Goal: Information Seeking & Learning: Learn about a topic

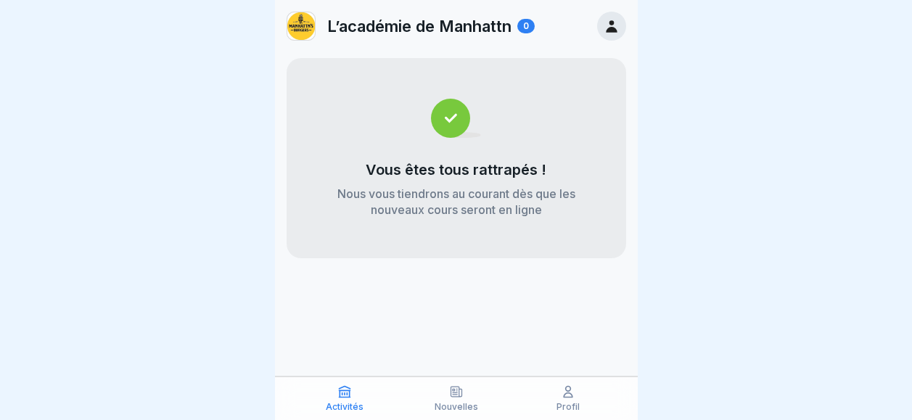
scroll to position [11, 0]
click at [347, 402] on p "Activités" at bounding box center [345, 407] width 38 height 10
click at [458, 401] on div "Nouvelles" at bounding box center [456, 399] width 104 height 28
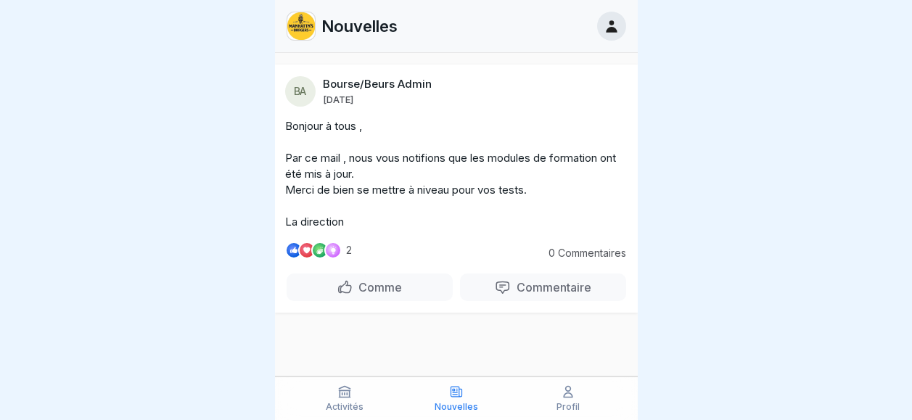
scroll to position [11, 0]
click at [561, 393] on icon at bounding box center [568, 392] width 15 height 15
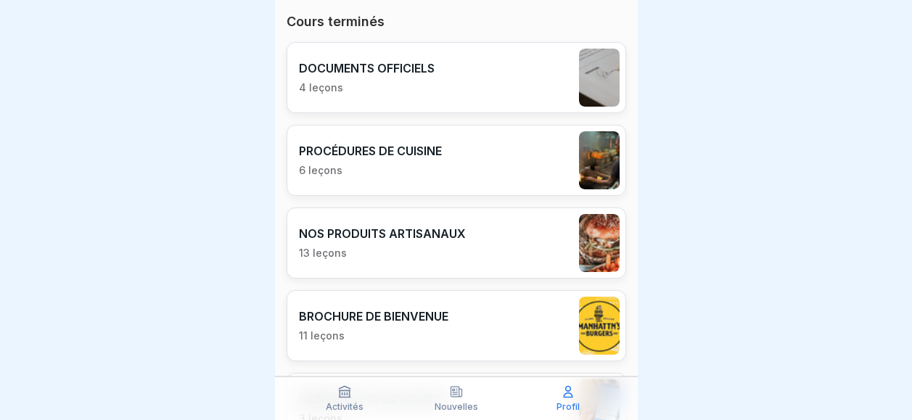
scroll to position [503, 0]
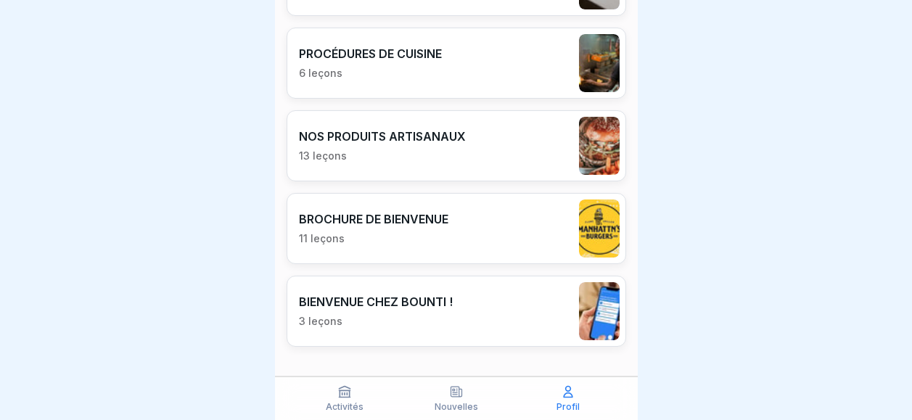
click at [382, 235] on p "11 leçons" at bounding box center [373, 238] width 149 height 13
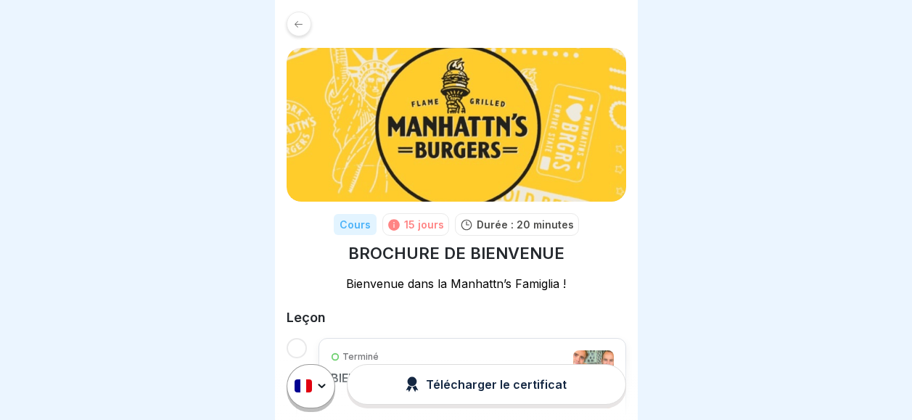
click at [301, 19] on div at bounding box center [299, 24] width 25 height 25
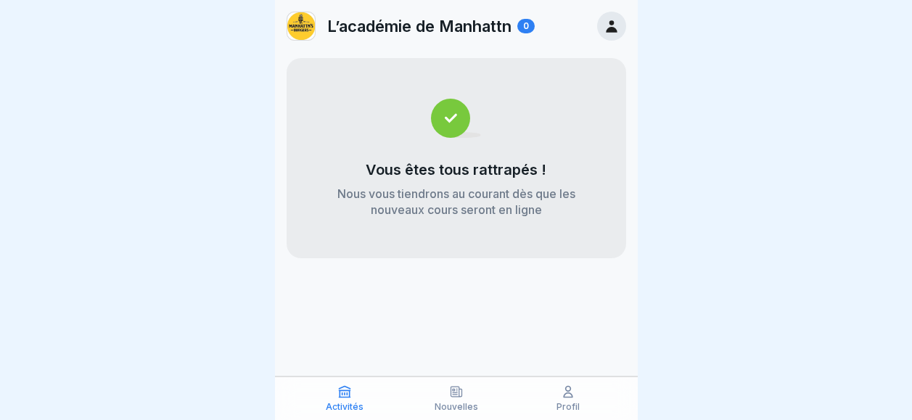
click at [457, 403] on p "Nouvelles" at bounding box center [457, 407] width 44 height 10
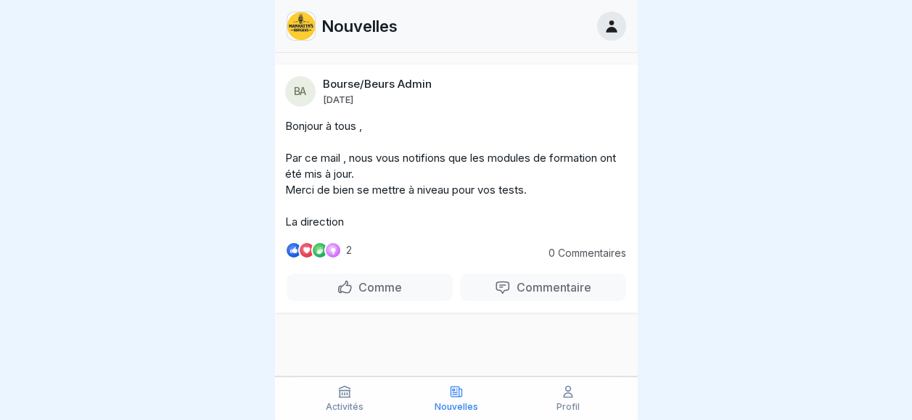
click at [576, 392] on div "Profil" at bounding box center [568, 399] width 104 height 28
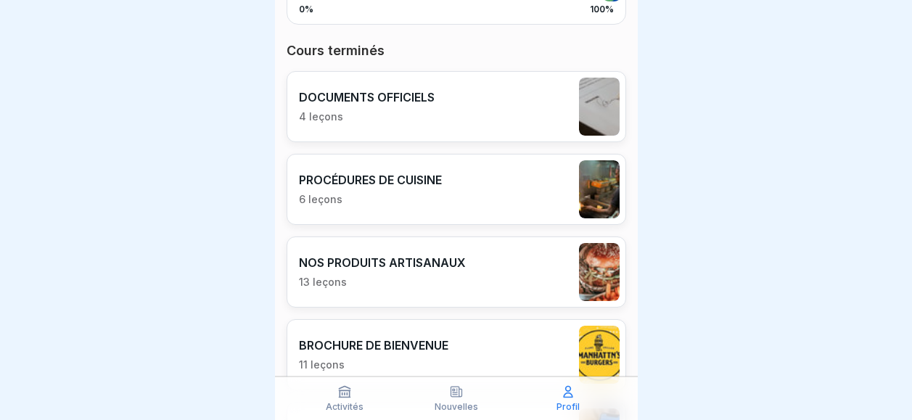
scroll to position [387, 0]
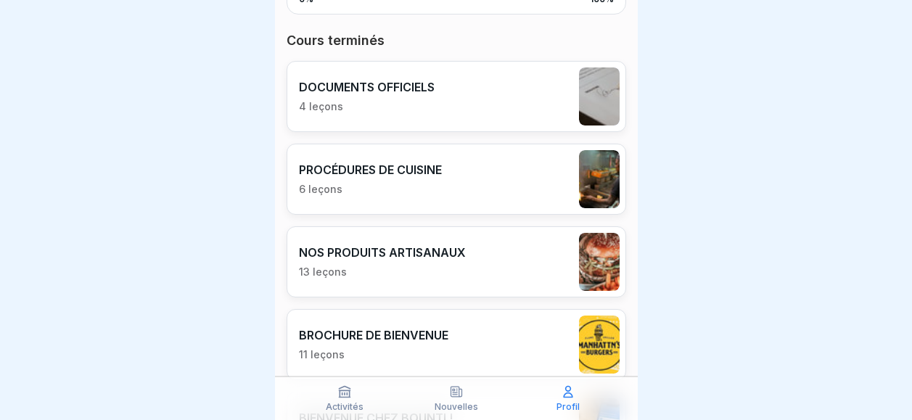
click at [407, 183] on p "6 leçons" at bounding box center [370, 189] width 143 height 13
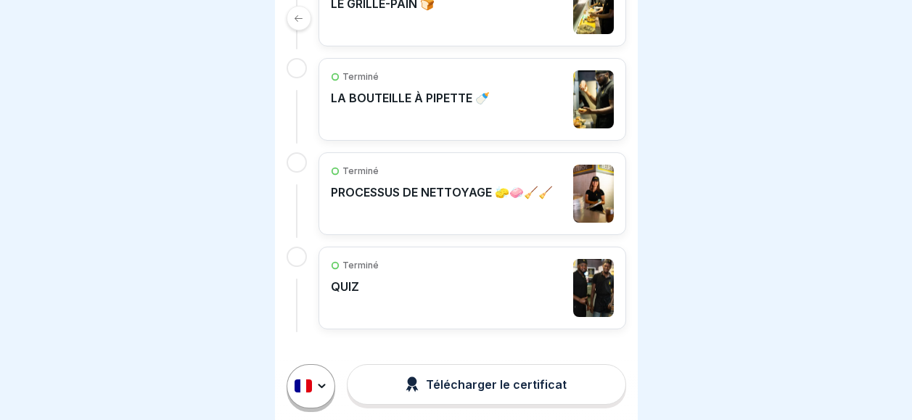
scroll to position [11, 0]
click at [419, 200] on p "PROCESSUS DE NETTOYAGE 🧽🧼🧹🧹" at bounding box center [442, 192] width 222 height 15
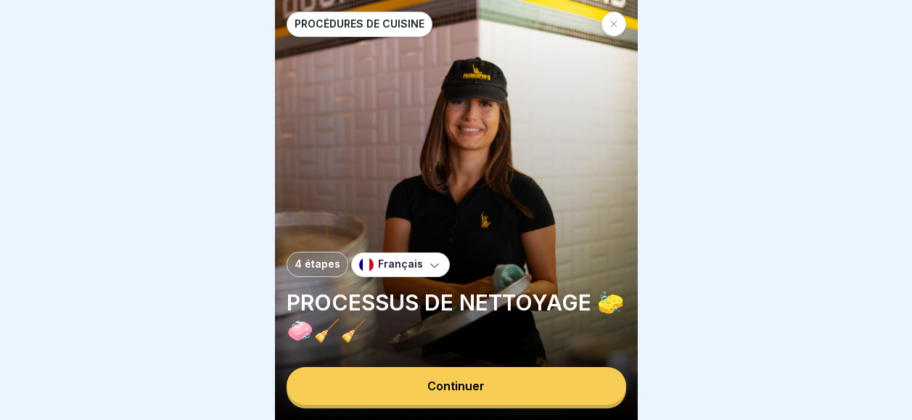
scroll to position [11, 0]
click at [456, 379] on button "Continuer" at bounding box center [457, 386] width 340 height 38
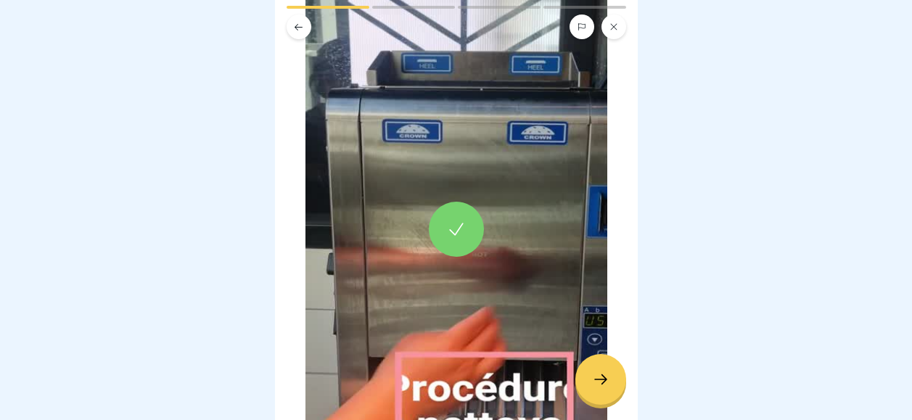
scroll to position [290, 0]
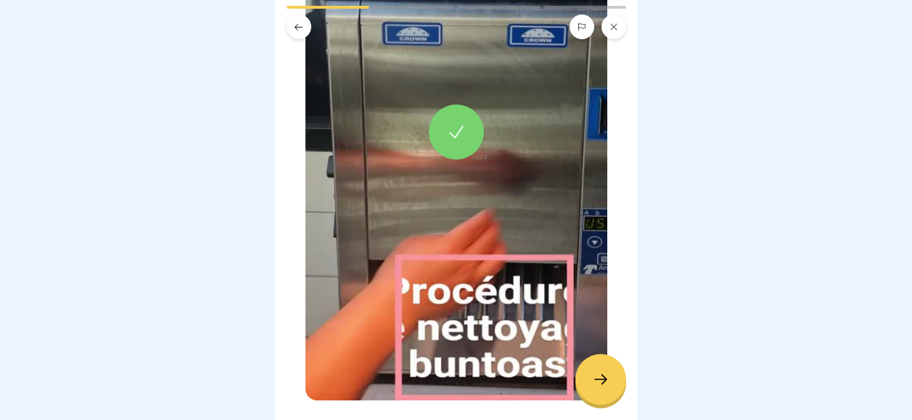
click at [592, 375] on icon at bounding box center [600, 379] width 17 height 17
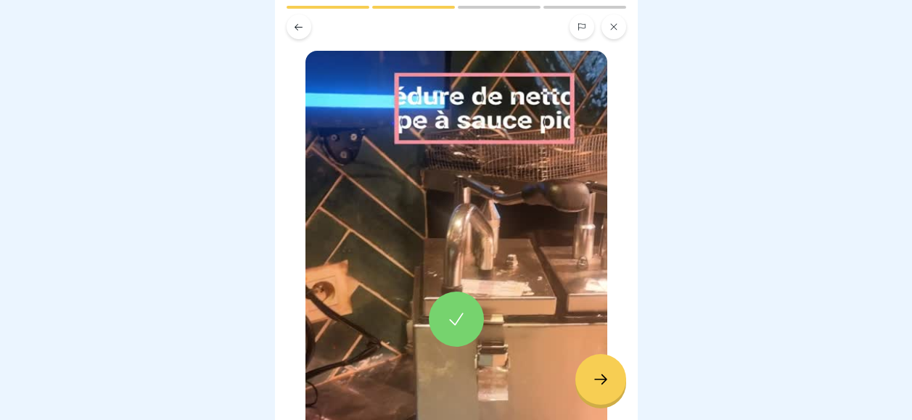
scroll to position [97, 0]
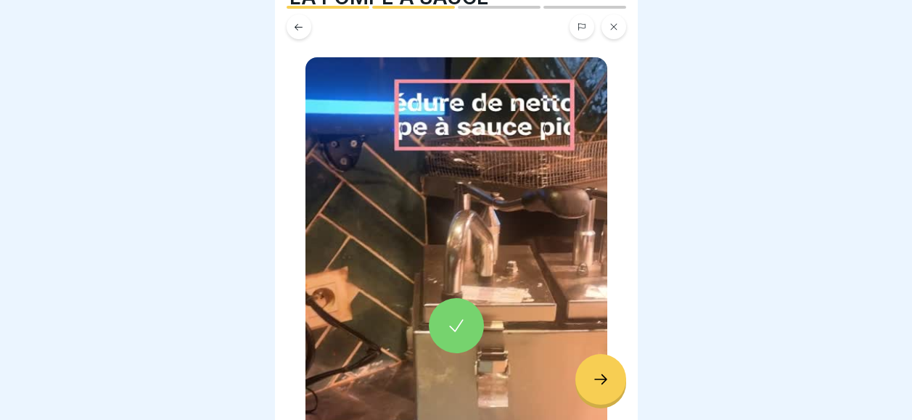
click at [453, 316] on icon at bounding box center [456, 326] width 20 height 20
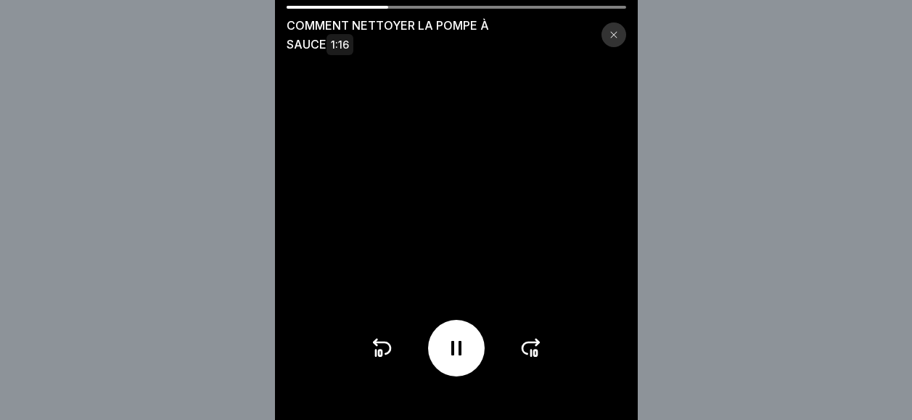
click at [475, 363] on div at bounding box center [456, 348] width 57 height 57
click at [461, 355] on icon at bounding box center [456, 348] width 15 height 16
click at [455, 358] on icon at bounding box center [456, 348] width 23 height 23
click at [457, 356] on icon at bounding box center [456, 348] width 15 height 16
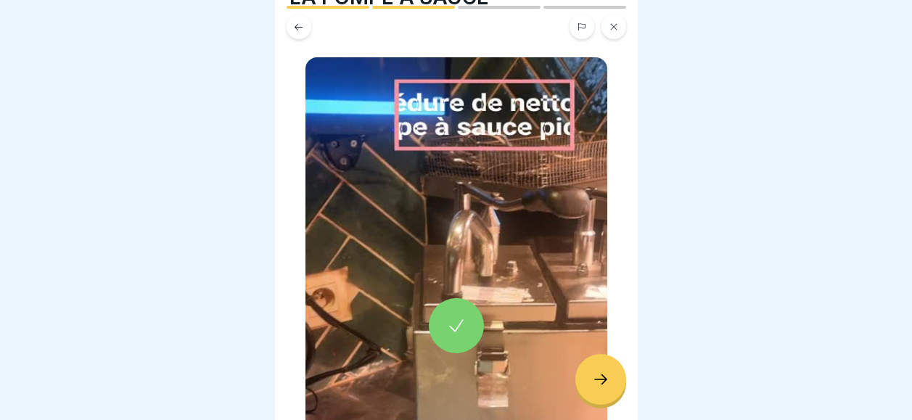
scroll to position [290, 0]
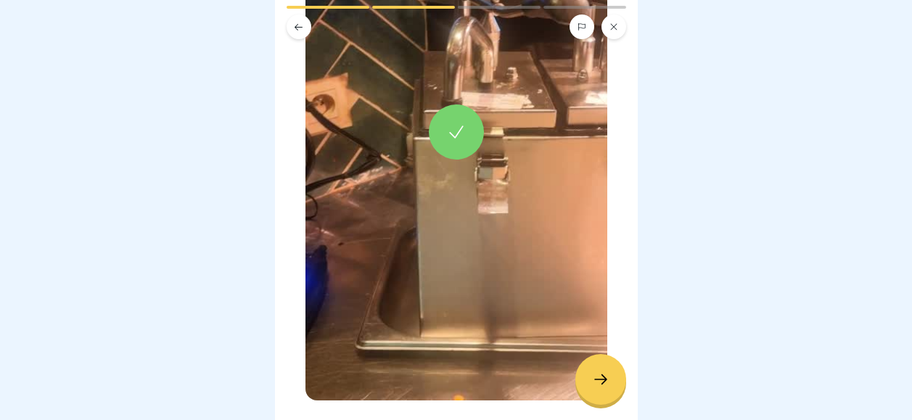
click at [610, 377] on div at bounding box center [600, 379] width 51 height 51
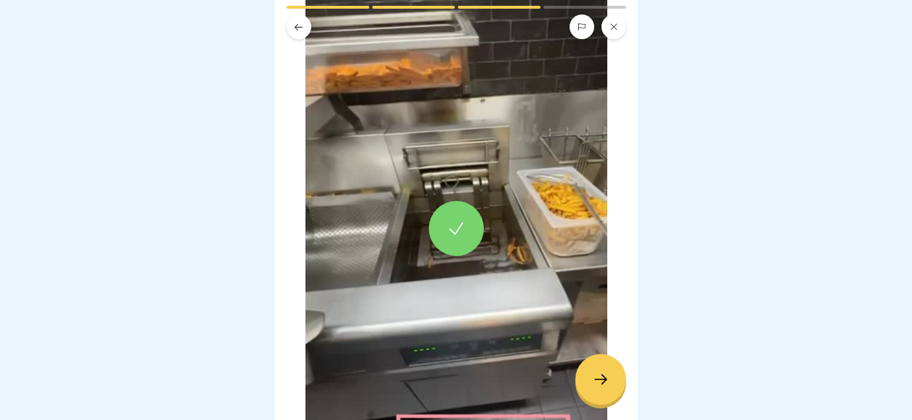
scroll to position [193, 0]
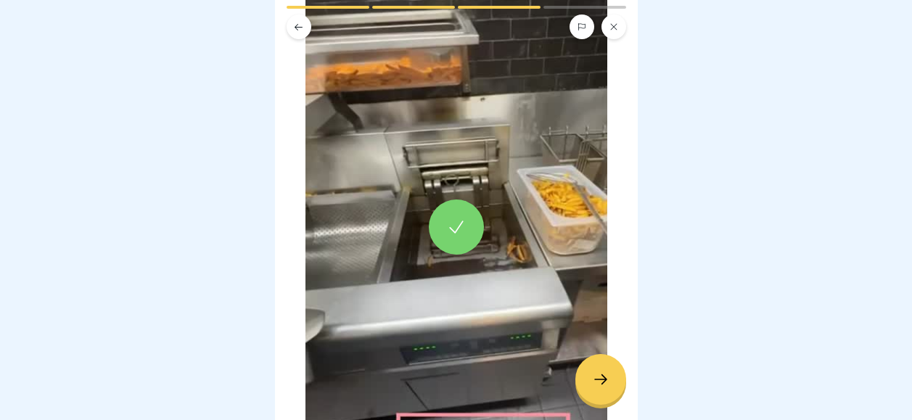
click at [453, 217] on icon at bounding box center [456, 227] width 20 height 20
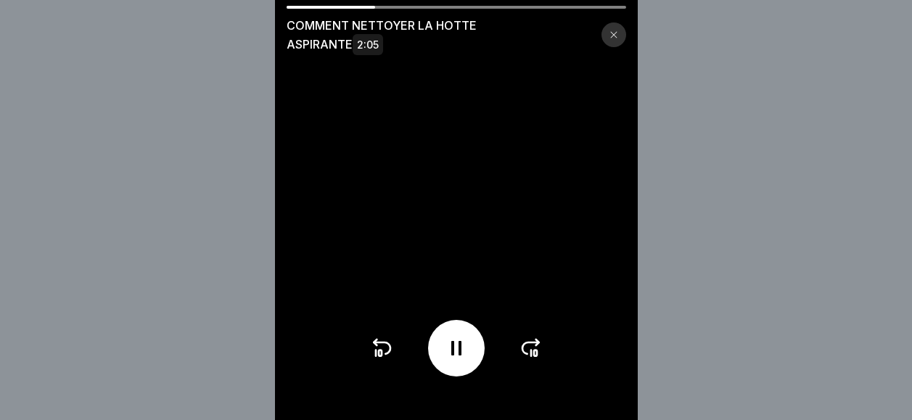
click at [474, 364] on div at bounding box center [456, 348] width 57 height 57
click at [473, 365] on div at bounding box center [456, 348] width 57 height 57
click at [457, 356] on icon at bounding box center [456, 348] width 10 height 15
click at [460, 356] on icon at bounding box center [456, 348] width 15 height 16
click at [381, 359] on icon at bounding box center [381, 348] width 23 height 23
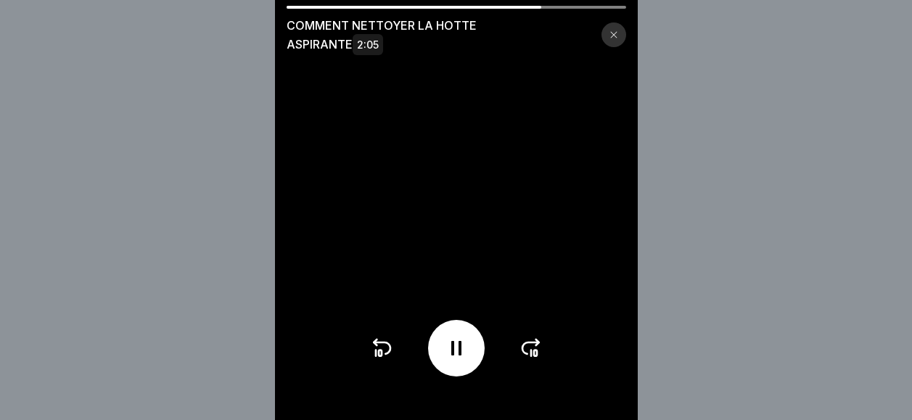
click at [446, 360] on div at bounding box center [456, 348] width 57 height 57
click at [445, 361] on div at bounding box center [456, 348] width 57 height 57
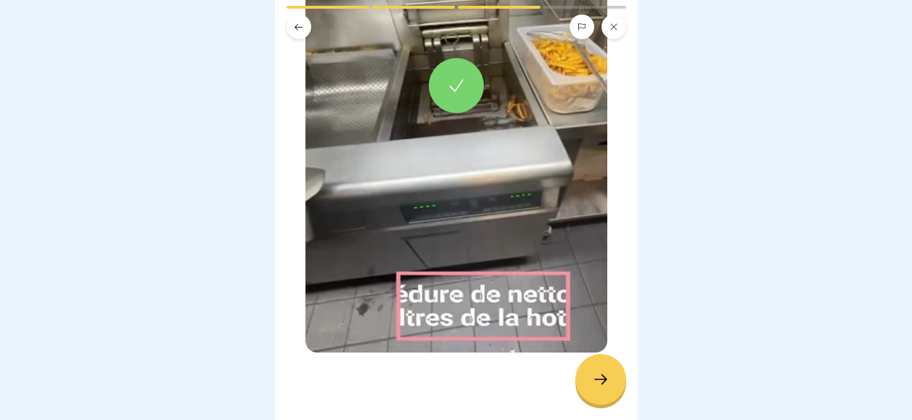
scroll to position [238, 0]
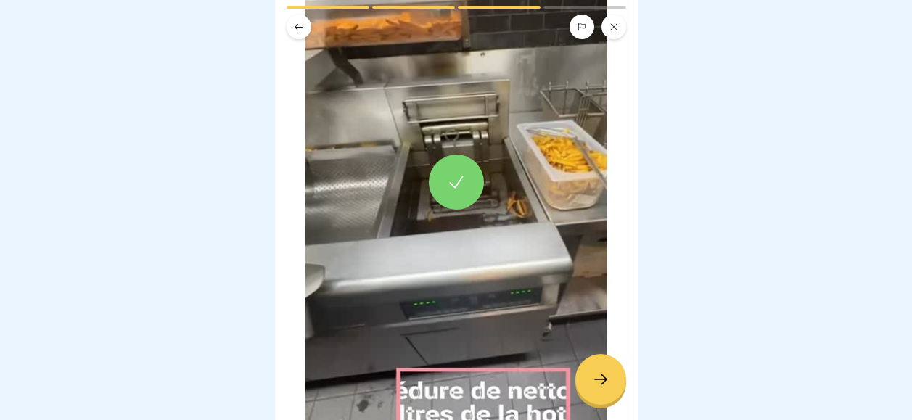
click at [599, 378] on icon at bounding box center [600, 379] width 17 height 17
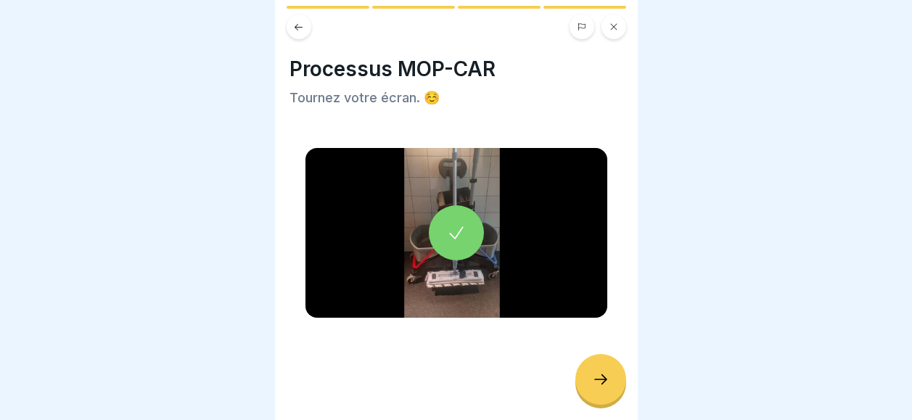
click at [454, 231] on div at bounding box center [456, 232] width 55 height 55
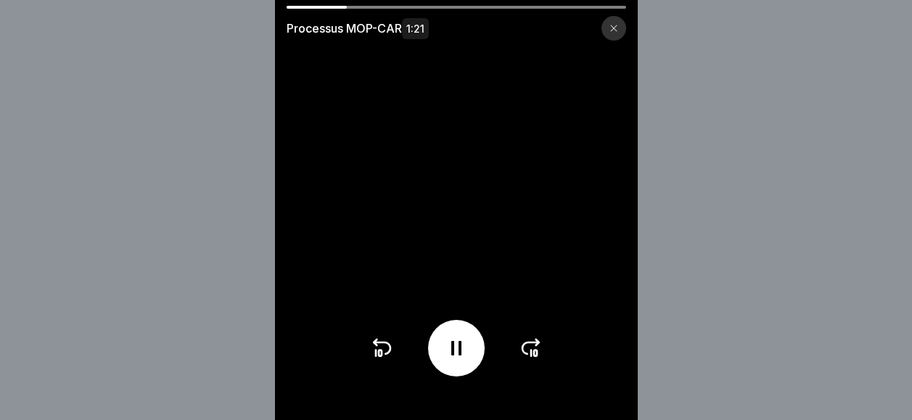
click at [468, 359] on icon at bounding box center [456, 348] width 23 height 23
click at [456, 352] on icon at bounding box center [456, 348] width 15 height 16
click at [614, 34] on div at bounding box center [614, 28] width 25 height 25
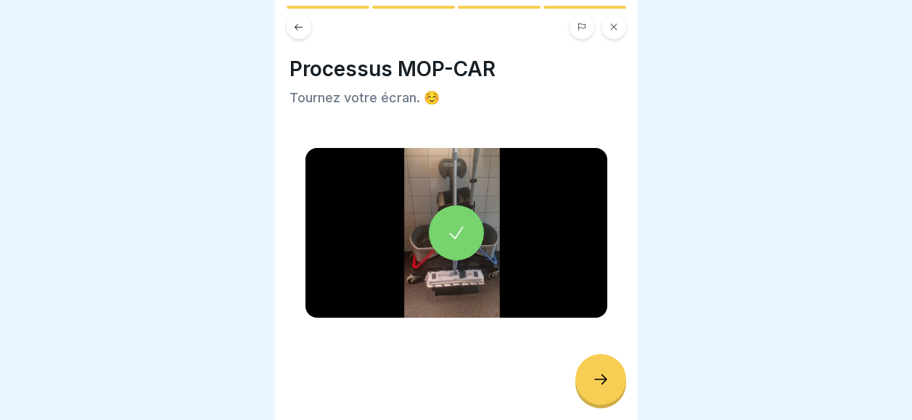
click at [611, 382] on div at bounding box center [600, 379] width 51 height 51
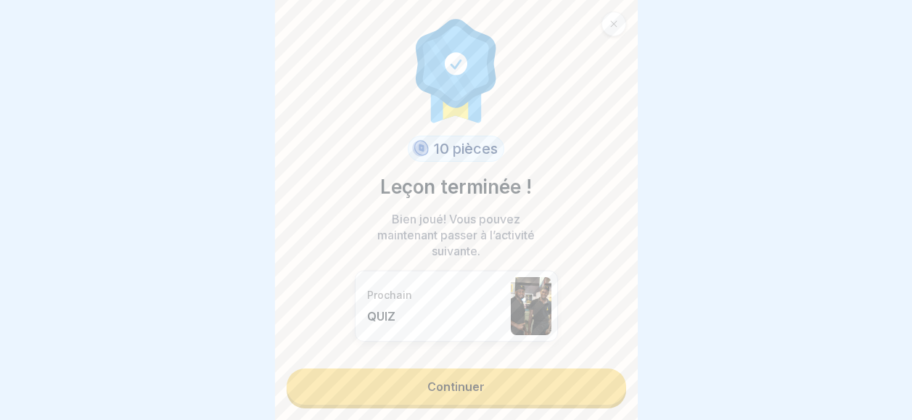
scroll to position [0, 0]
click at [604, 23] on div at bounding box center [614, 24] width 25 height 25
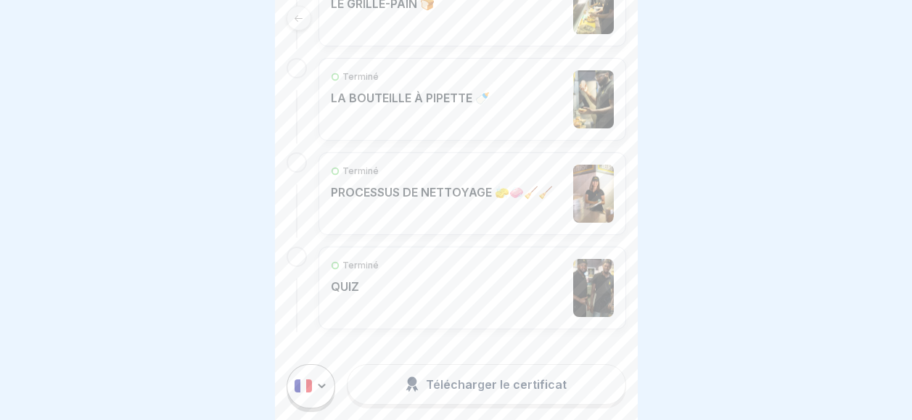
scroll to position [583, 0]
click at [454, 200] on p "PROCESSUS DE NETTOYAGE 🧽🧼🧹🧹" at bounding box center [442, 192] width 222 height 15
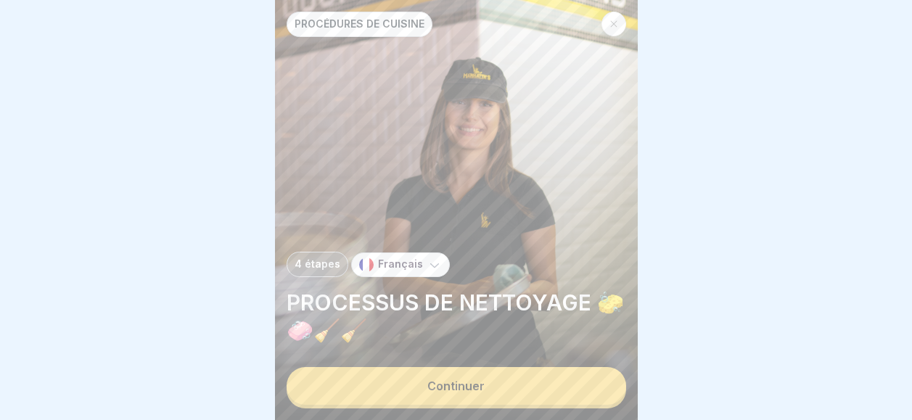
click at [506, 399] on button "Continuer" at bounding box center [457, 386] width 340 height 38
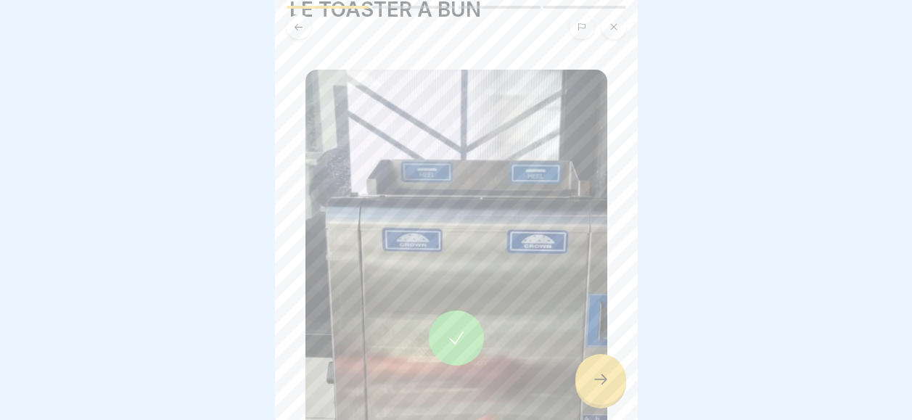
scroll to position [97, 0]
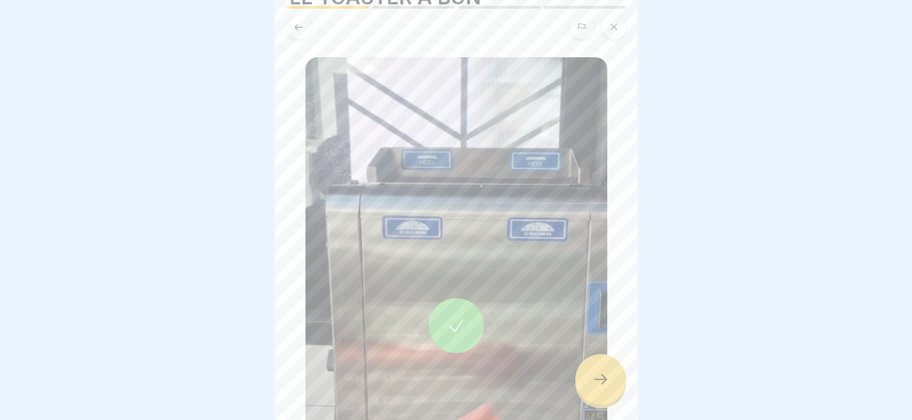
click at [594, 385] on icon at bounding box center [600, 379] width 17 height 17
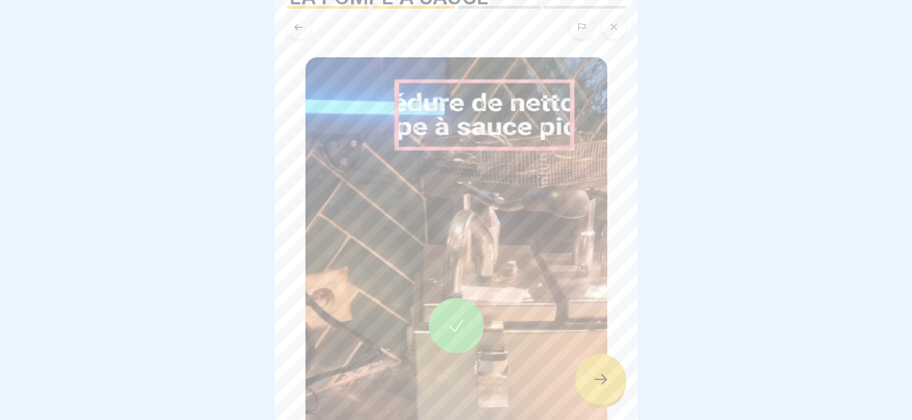
click at [458, 316] on icon at bounding box center [456, 326] width 20 height 20
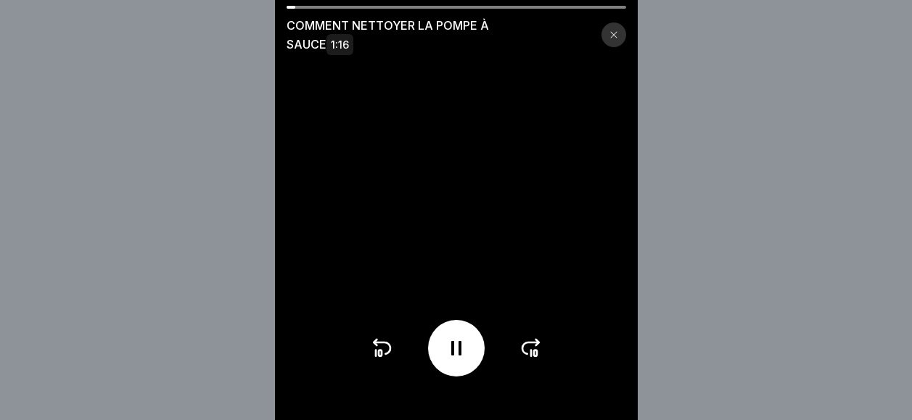
click at [530, 360] on icon at bounding box center [531, 348] width 23 height 23
